Goal: Find specific page/section: Find specific page/section

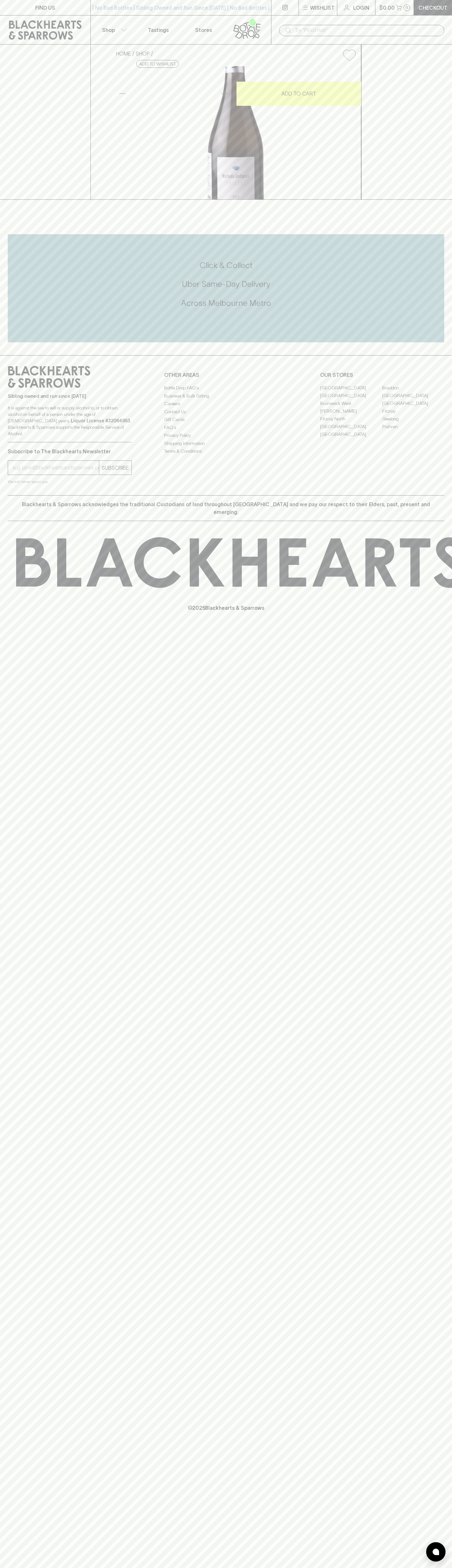
click at [351, 422] on link "Fitzroy North" at bounding box center [351, 419] width 62 height 8
